Goal: Task Accomplishment & Management: Use online tool/utility

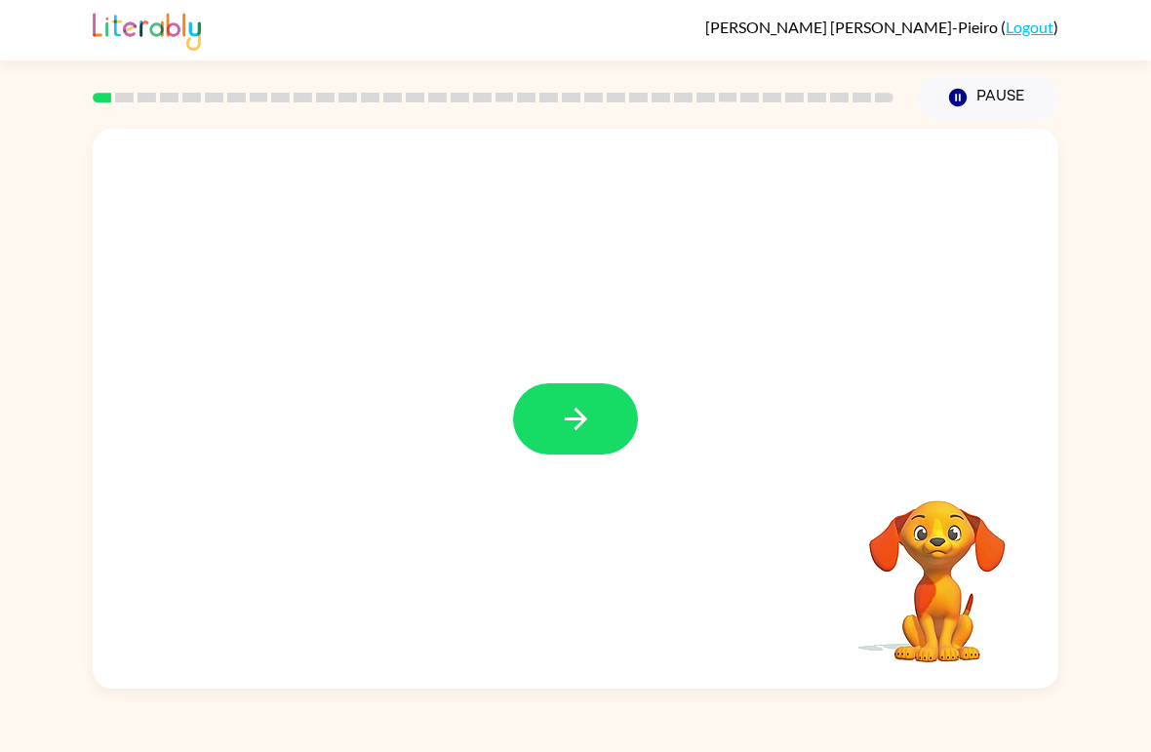
click at [613, 438] on button "button" at bounding box center [575, 418] width 125 height 71
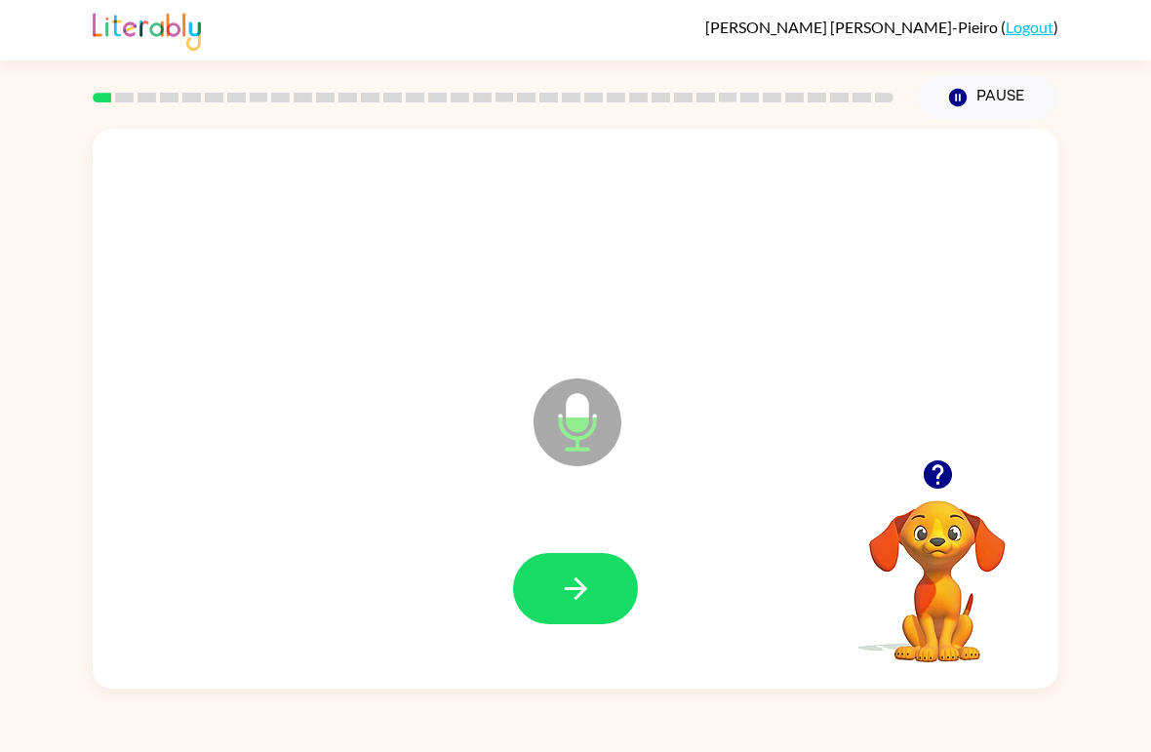
click at [601, 611] on button "button" at bounding box center [575, 588] width 125 height 71
click at [617, 585] on button "button" at bounding box center [575, 588] width 125 height 71
click at [599, 600] on button "button" at bounding box center [575, 588] width 125 height 71
click at [595, 599] on button "button" at bounding box center [575, 588] width 125 height 71
click at [628, 604] on button "button" at bounding box center [575, 588] width 125 height 71
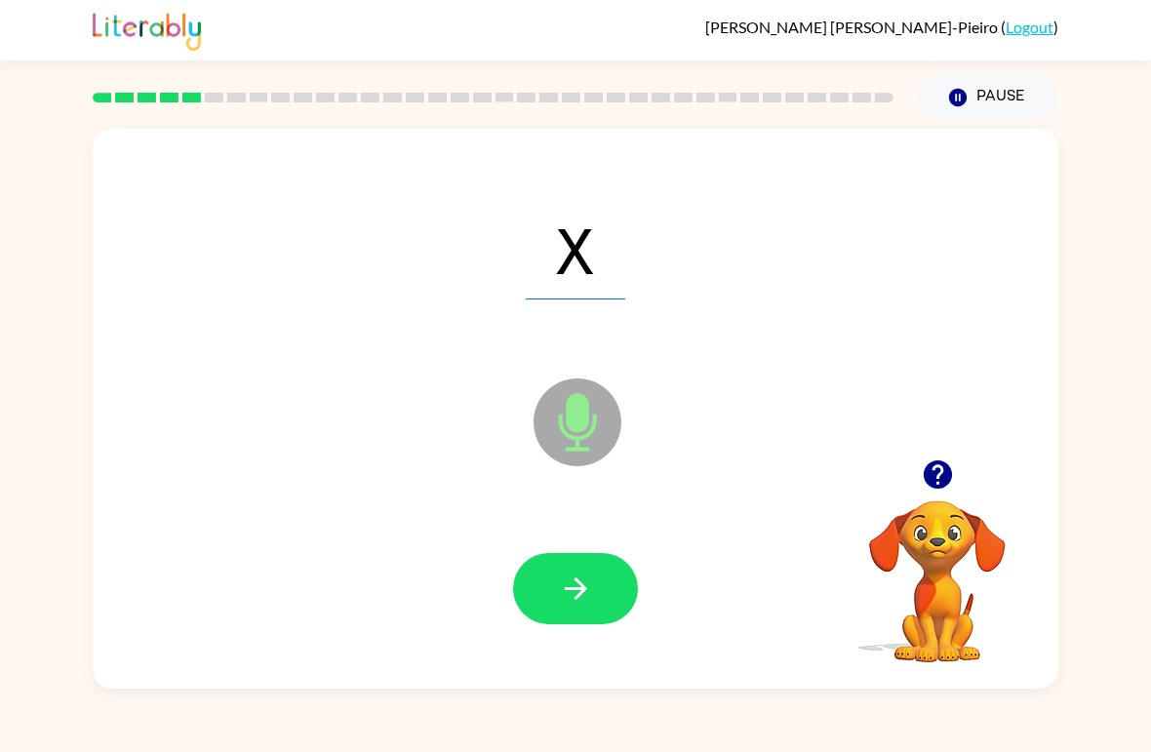
click at [610, 589] on button "button" at bounding box center [575, 588] width 125 height 71
click at [618, 594] on button "button" at bounding box center [575, 588] width 125 height 71
click at [589, 614] on button "button" at bounding box center [575, 588] width 125 height 71
click at [582, 599] on icon "button" at bounding box center [576, 589] width 34 height 34
click at [571, 577] on icon "button" at bounding box center [576, 589] width 34 height 34
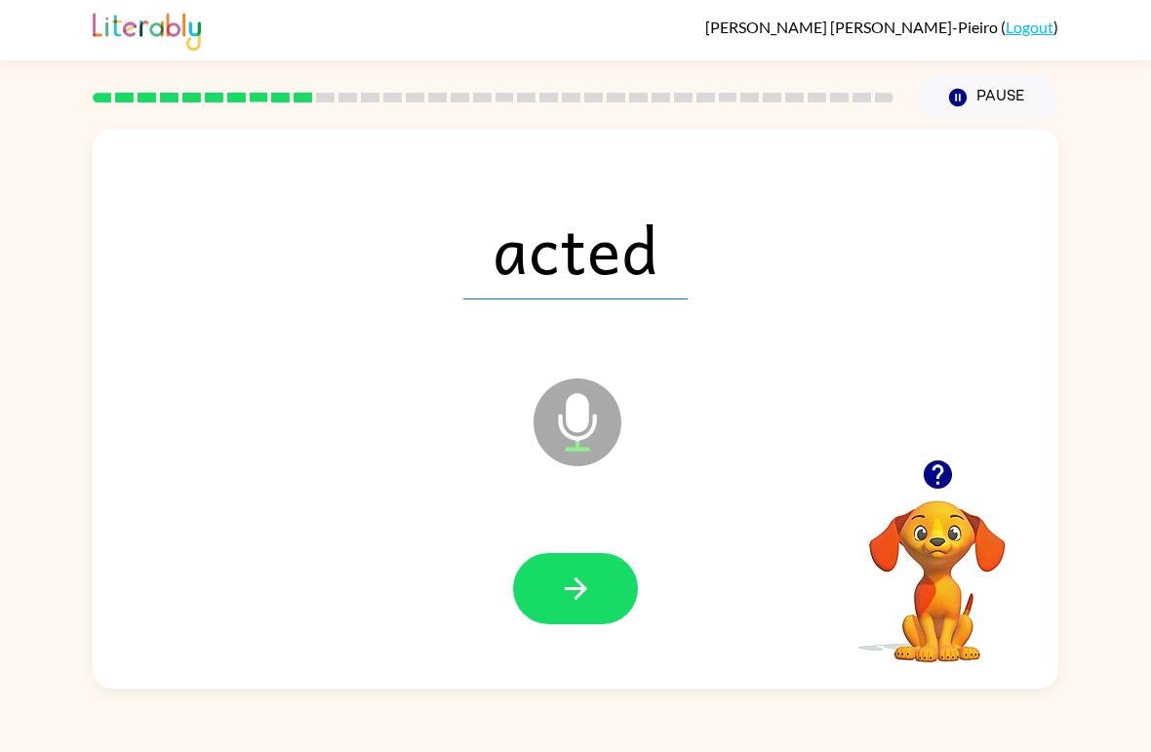
click at [543, 616] on button "button" at bounding box center [575, 588] width 125 height 71
click at [555, 612] on div at bounding box center [575, 588] width 125 height 71
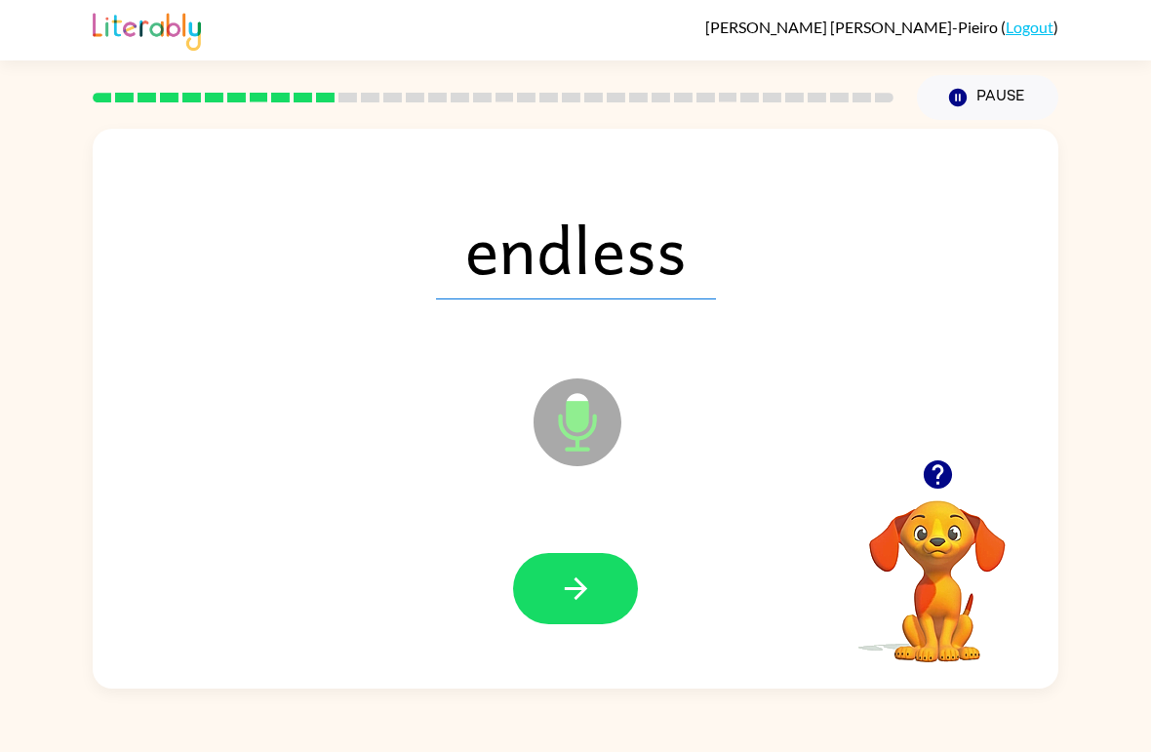
click at [578, 572] on button "button" at bounding box center [575, 588] width 125 height 71
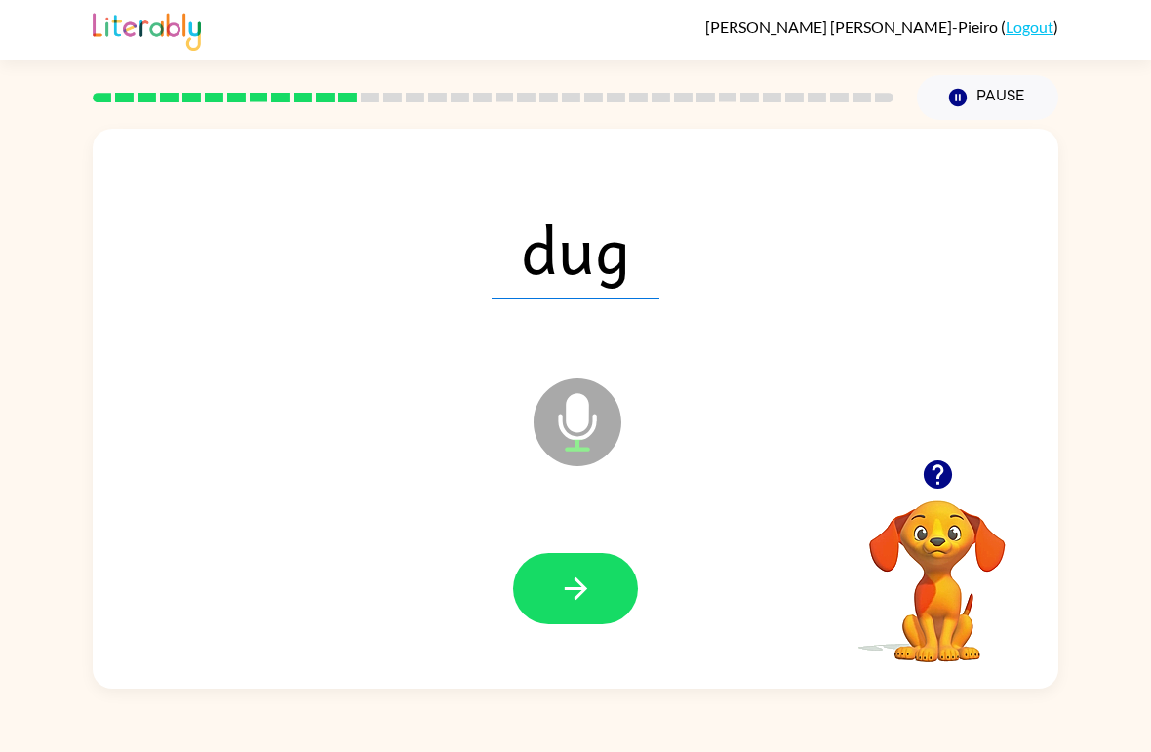
click at [537, 605] on button "button" at bounding box center [575, 588] width 125 height 71
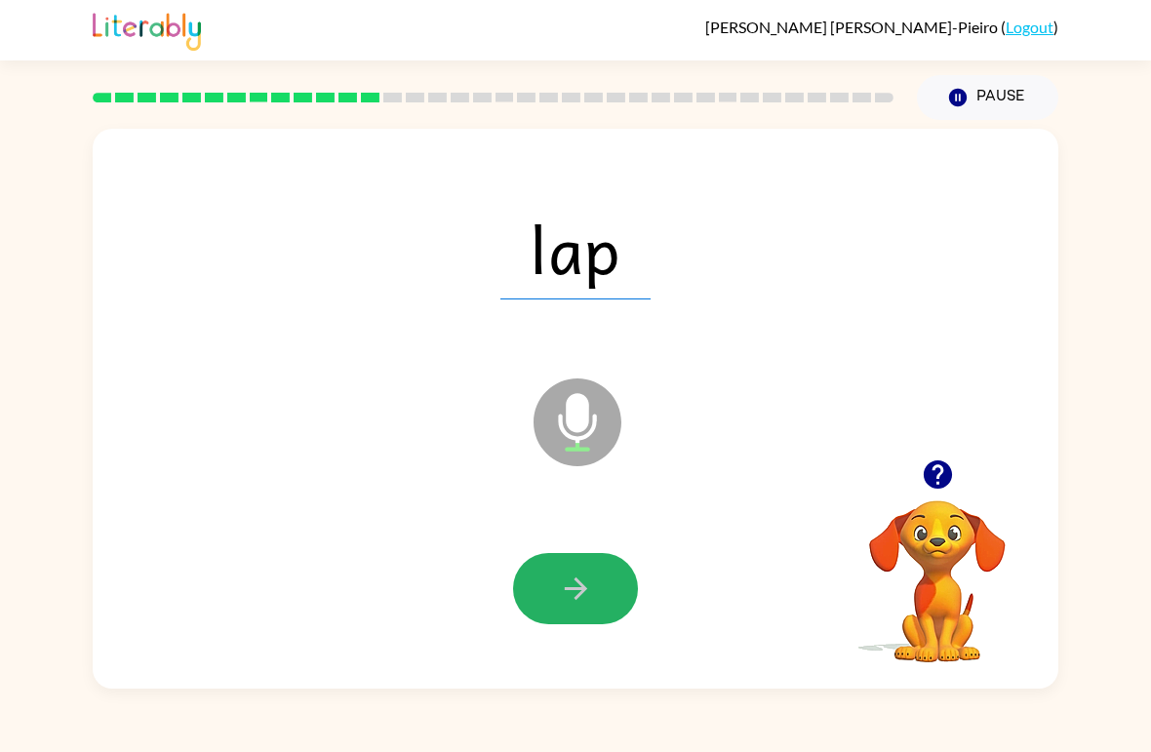
click at [561, 611] on button "button" at bounding box center [575, 588] width 125 height 71
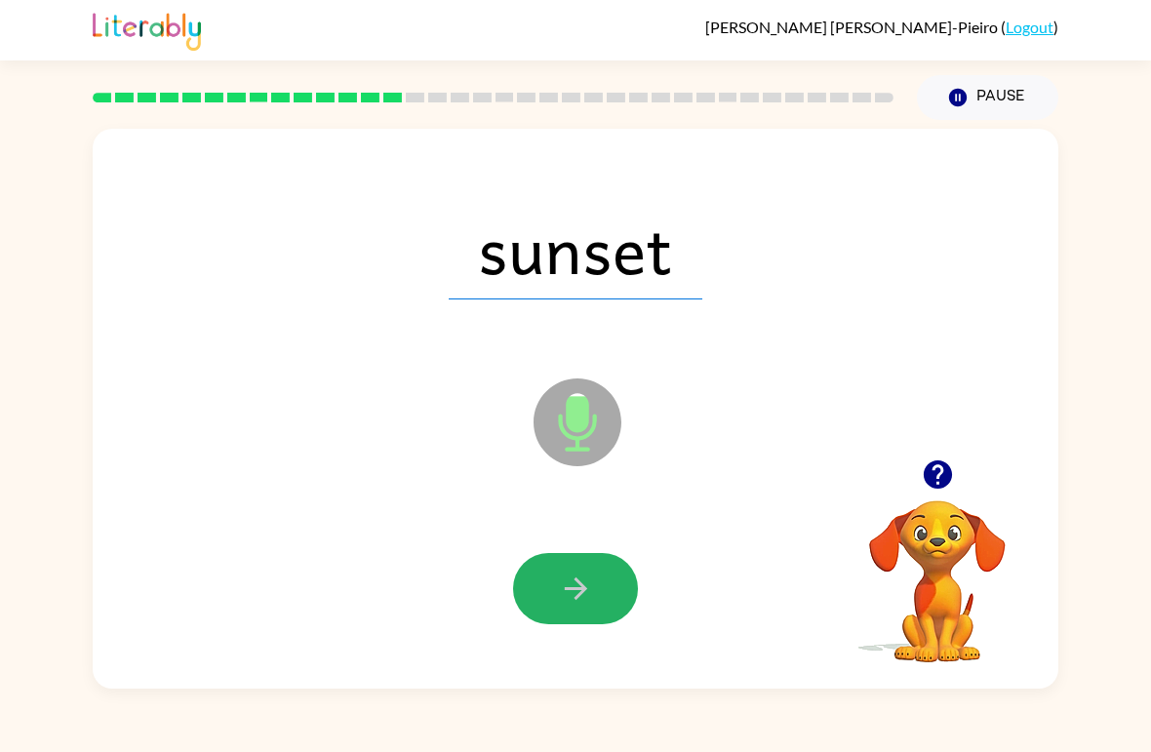
click at [605, 597] on button "button" at bounding box center [575, 588] width 125 height 71
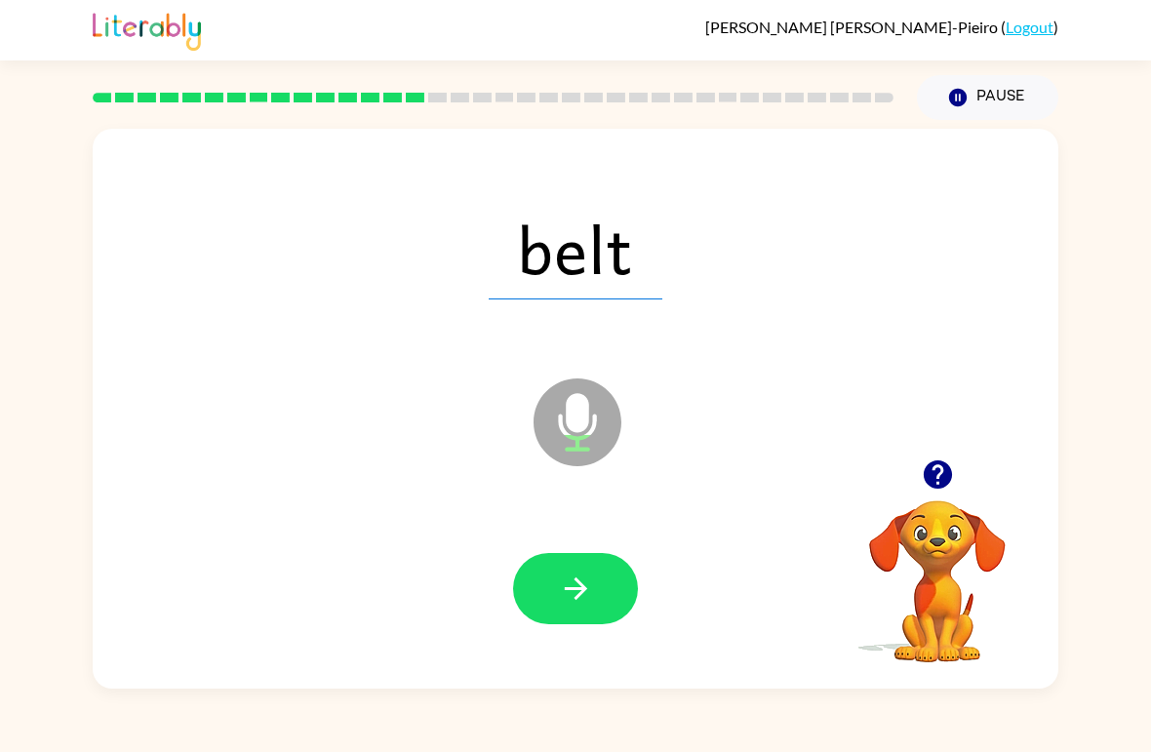
click at [589, 623] on button "button" at bounding box center [575, 588] width 125 height 71
click at [605, 619] on button "button" at bounding box center [575, 588] width 125 height 71
click at [576, 618] on button "button" at bounding box center [575, 588] width 125 height 71
click at [619, 607] on button "button" at bounding box center [575, 588] width 125 height 71
click at [582, 610] on button "button" at bounding box center [575, 588] width 125 height 71
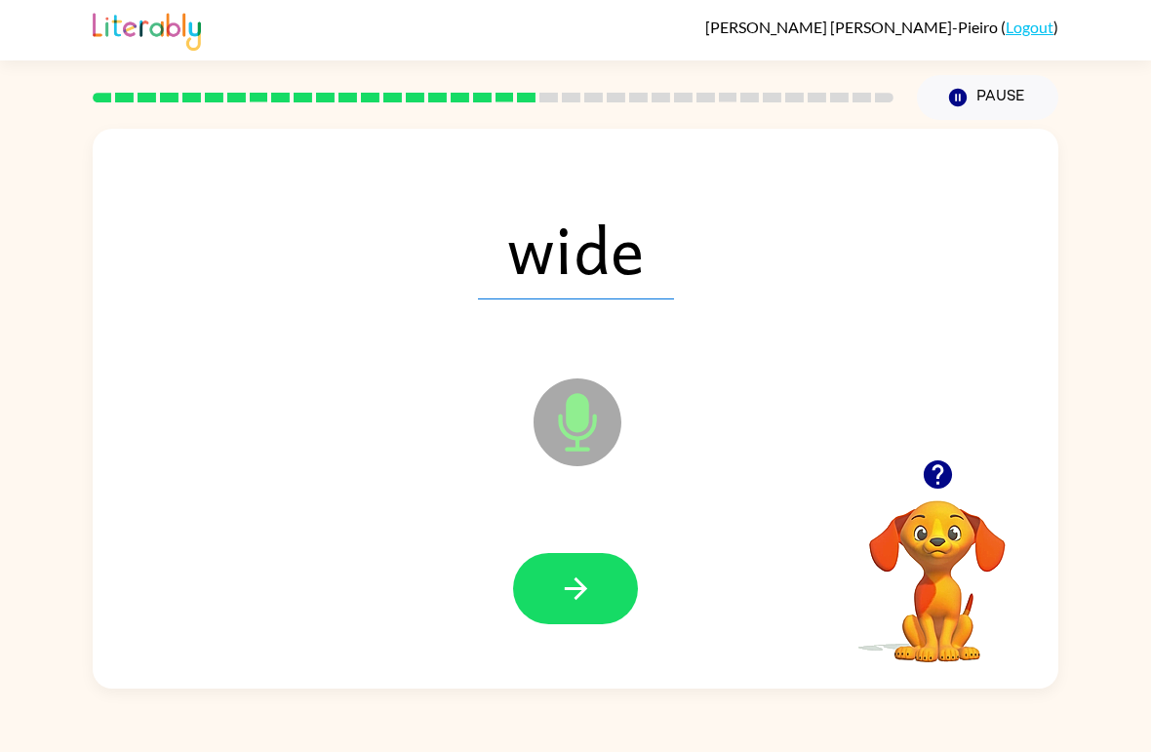
click at [607, 597] on button "button" at bounding box center [575, 588] width 125 height 71
click at [615, 589] on button "button" at bounding box center [575, 588] width 125 height 71
click at [577, 590] on icon "button" at bounding box center [575, 589] width 22 height 22
click at [563, 608] on button "button" at bounding box center [575, 588] width 125 height 71
click at [598, 591] on button "button" at bounding box center [575, 588] width 125 height 71
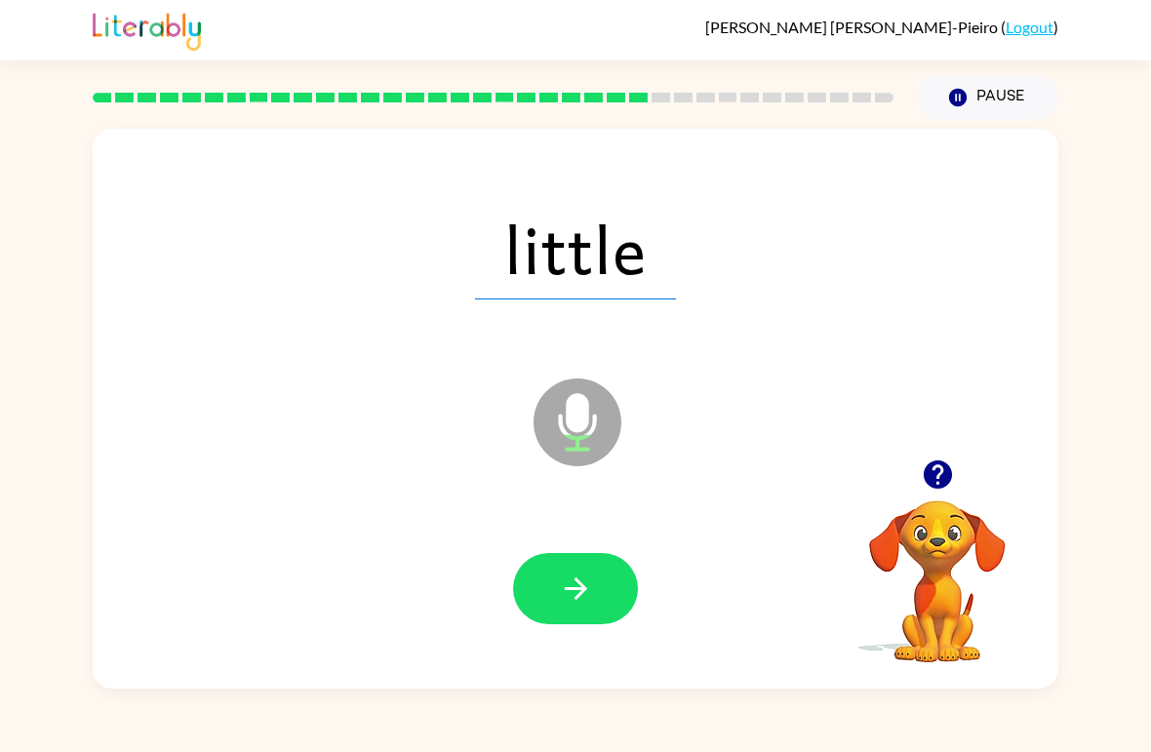
click at [593, 600] on button "button" at bounding box center [575, 588] width 125 height 71
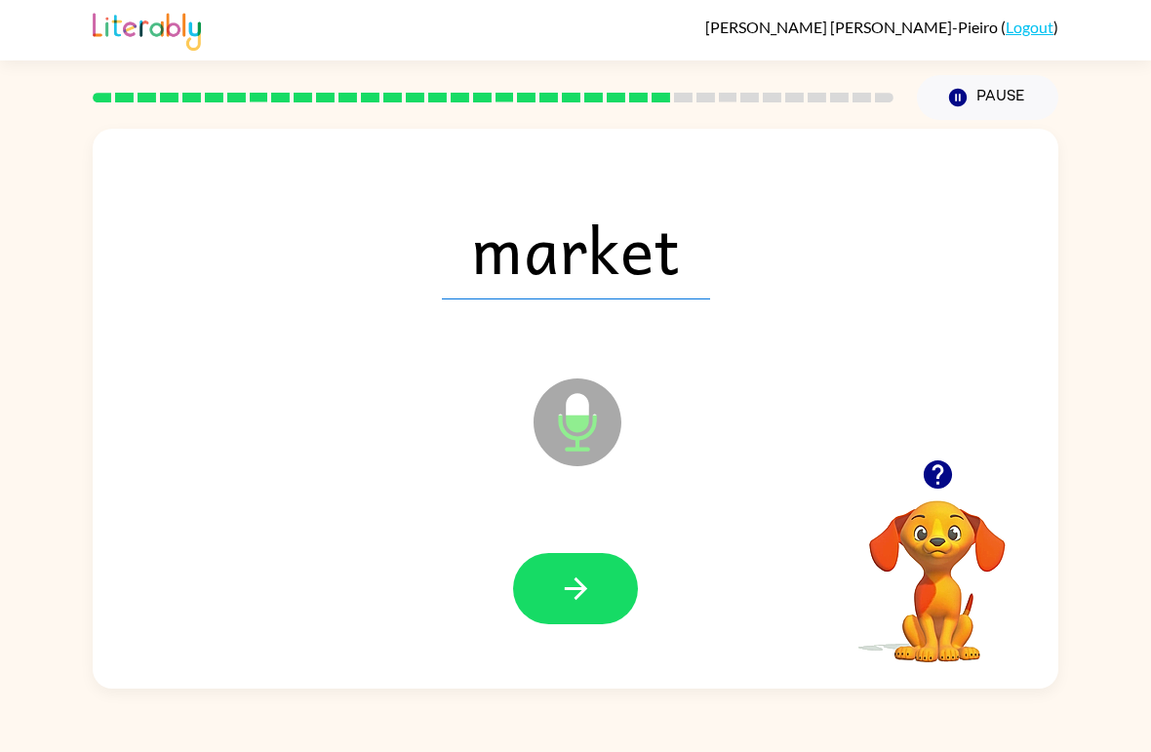
click at [596, 604] on button "button" at bounding box center [575, 588] width 125 height 71
click at [597, 607] on button "button" at bounding box center [575, 588] width 125 height 71
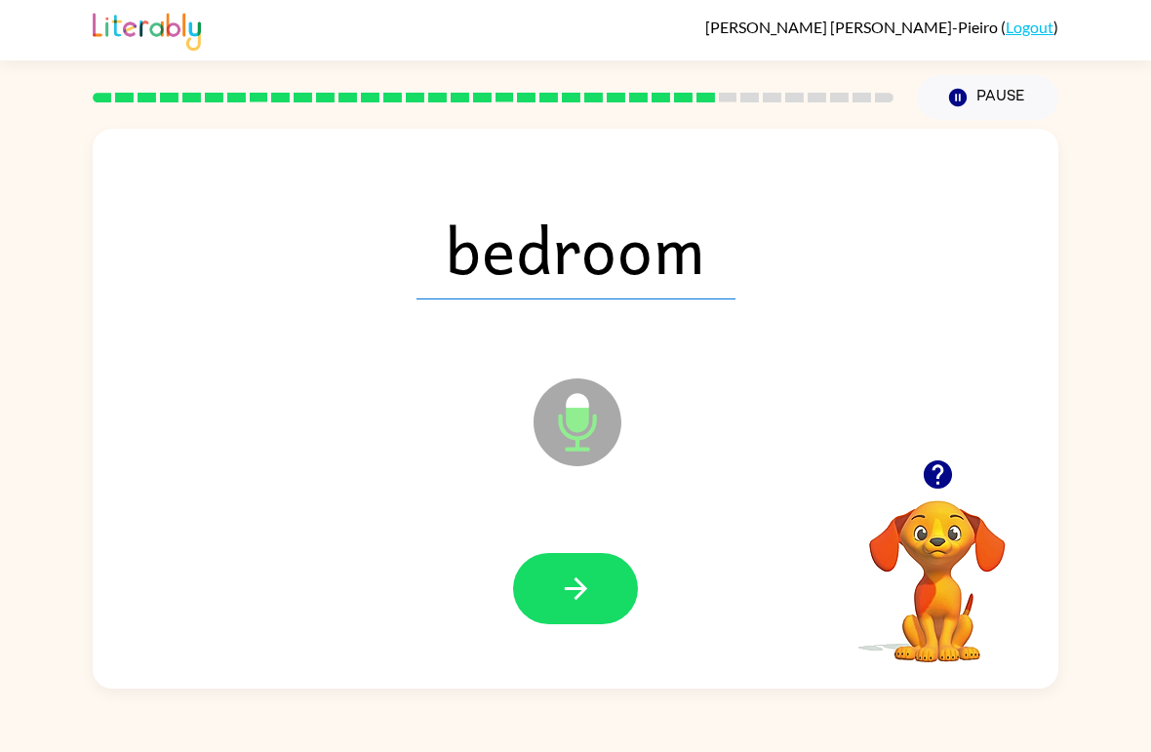
click at [614, 585] on button "button" at bounding box center [575, 588] width 125 height 71
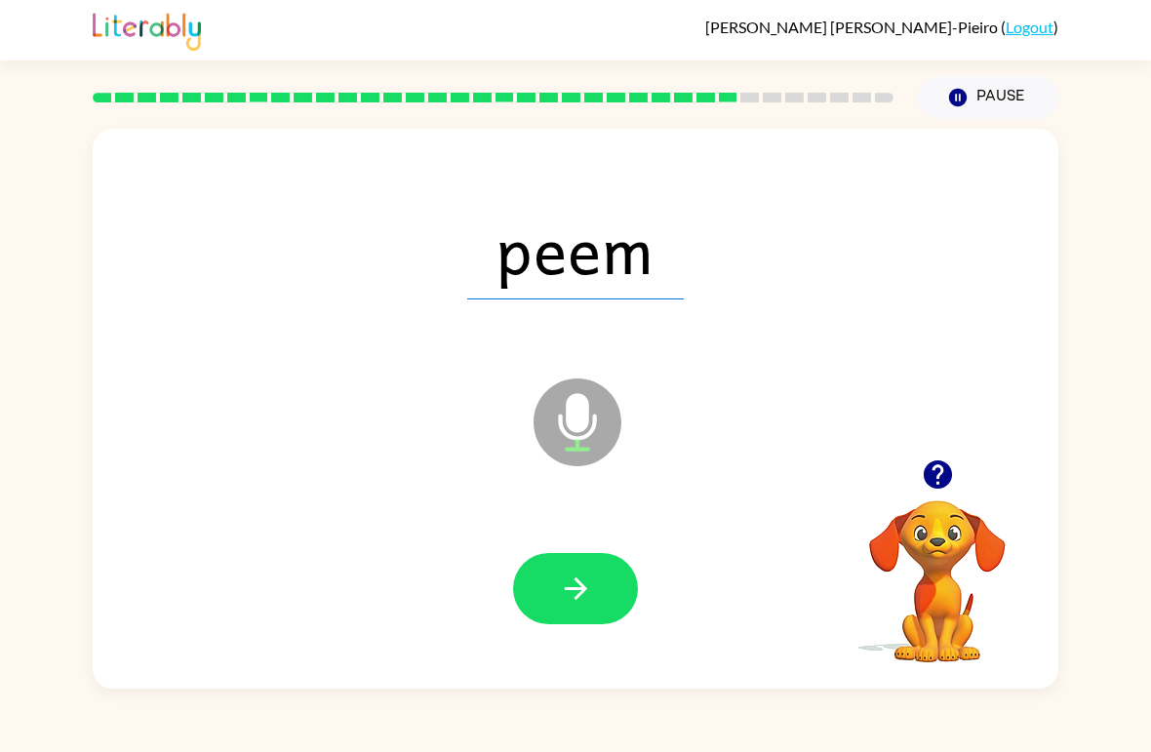
click at [620, 594] on button "button" at bounding box center [575, 588] width 125 height 71
click at [603, 588] on button "button" at bounding box center [575, 588] width 125 height 71
click at [612, 579] on button "button" at bounding box center [575, 588] width 125 height 71
click at [600, 591] on button "button" at bounding box center [575, 588] width 125 height 71
click at [594, 590] on button "button" at bounding box center [575, 588] width 125 height 71
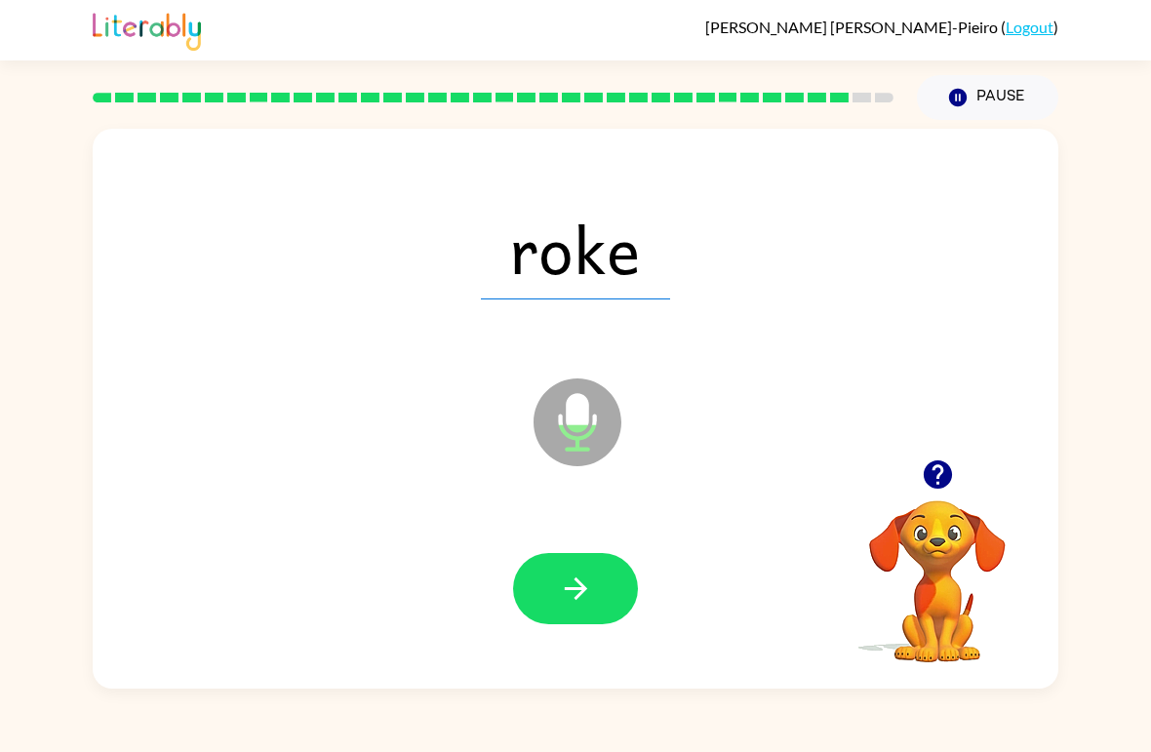
click at [599, 602] on button "button" at bounding box center [575, 588] width 125 height 71
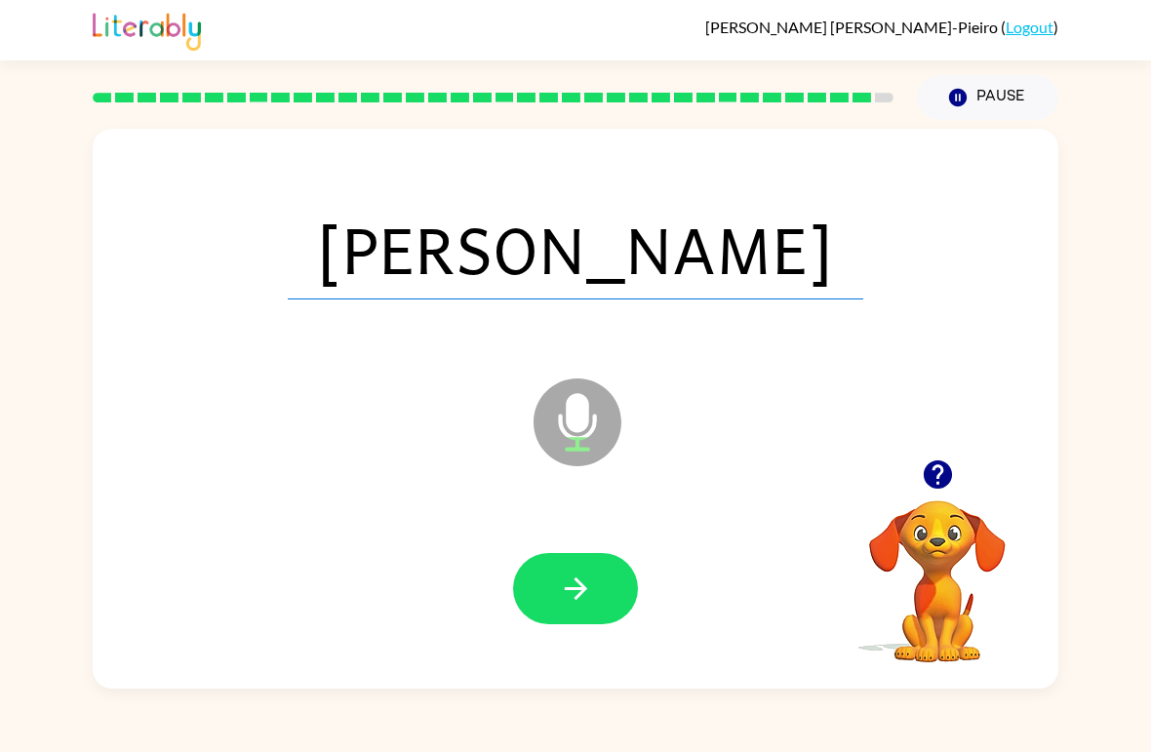
click at [599, 576] on button "button" at bounding box center [575, 588] width 125 height 71
